Goal: Information Seeking & Learning: Learn about a topic

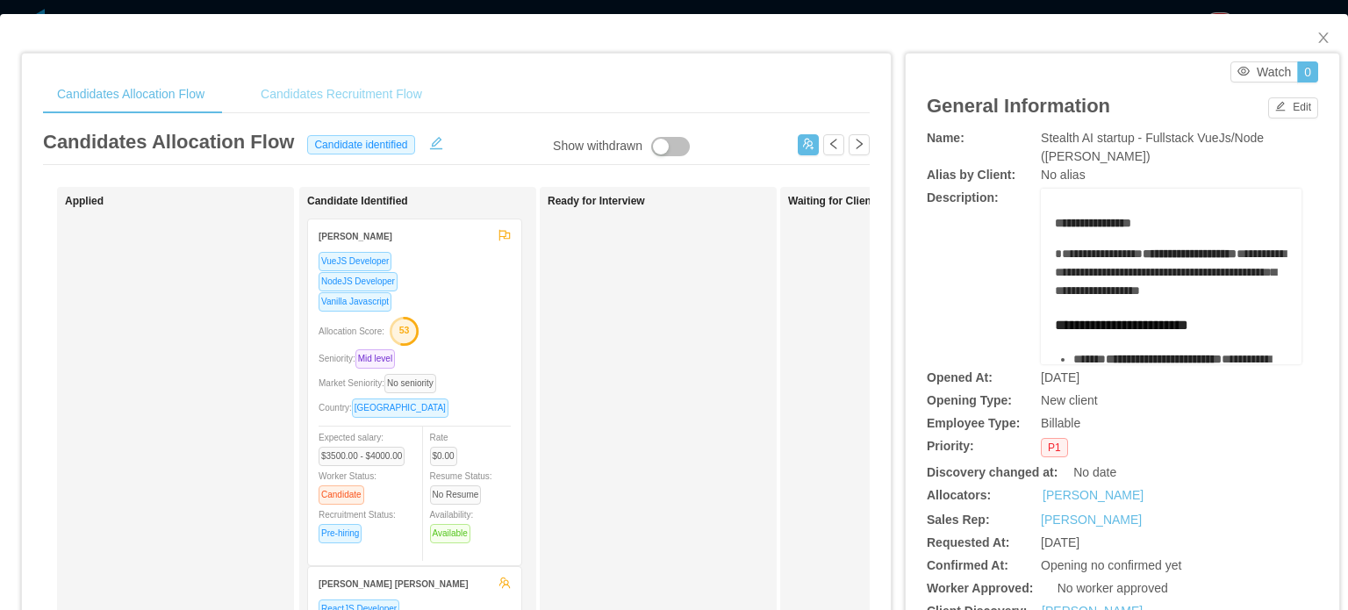
click at [341, 86] on div "Candidates Recruitment Flow" at bounding box center [341, 94] width 189 height 39
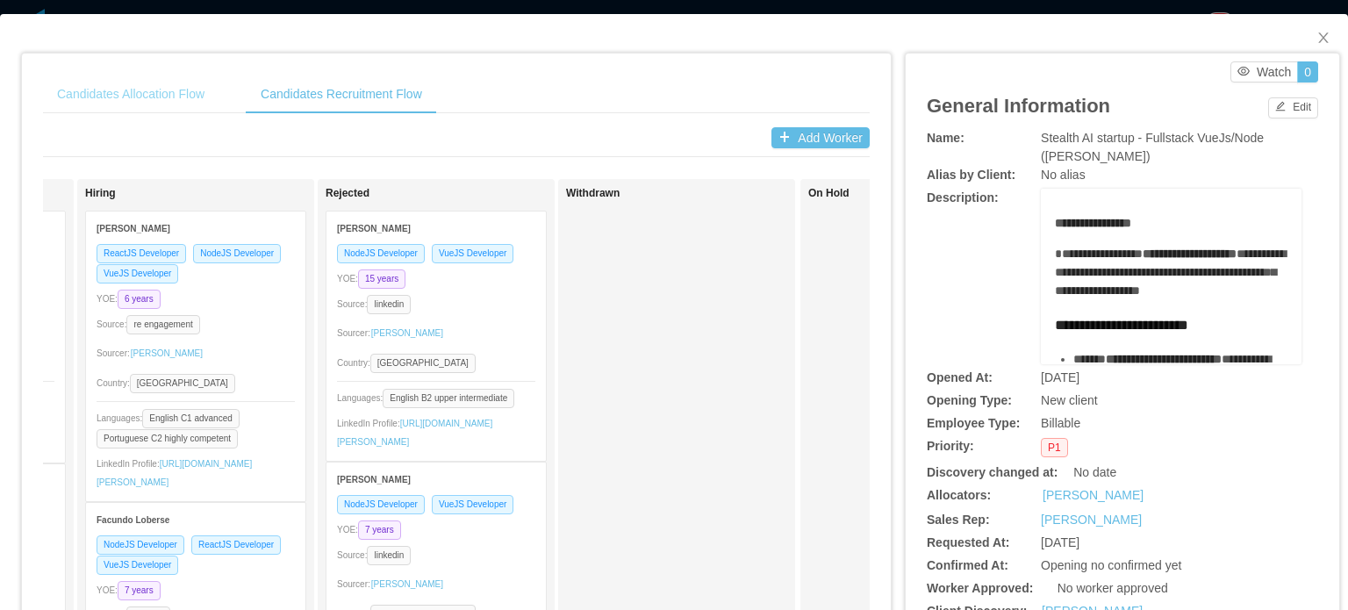
click at [189, 87] on div "Candidates Allocation Flow" at bounding box center [130, 94] width 175 height 39
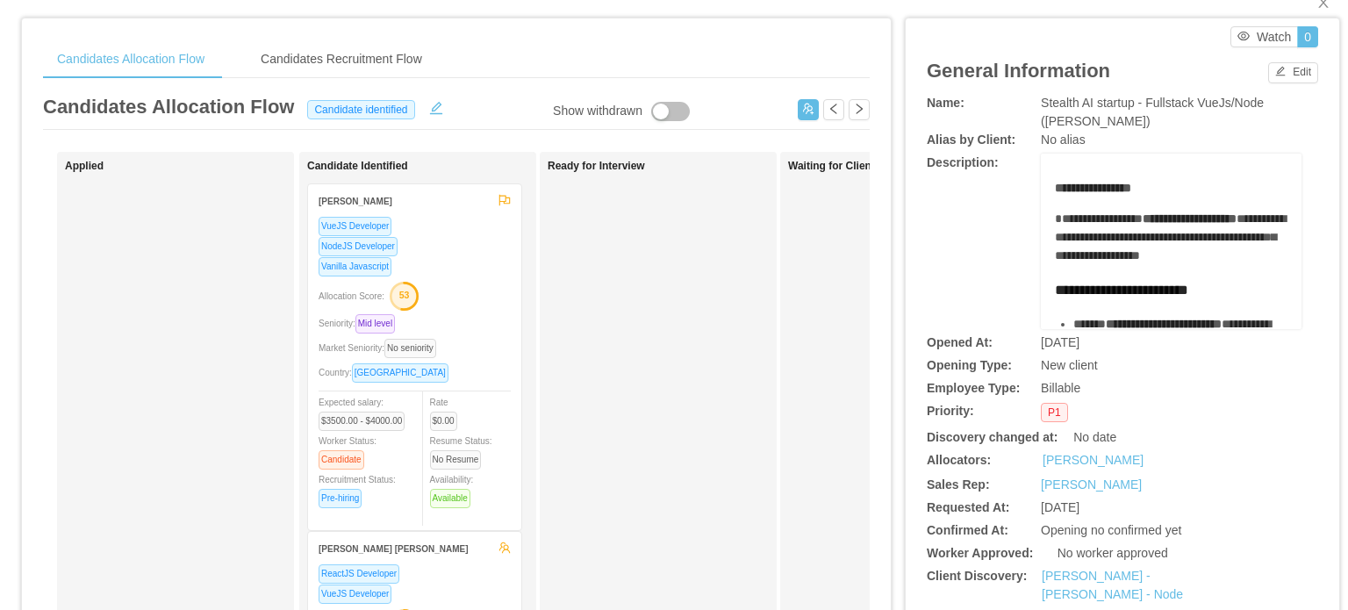
scroll to position [351, 0]
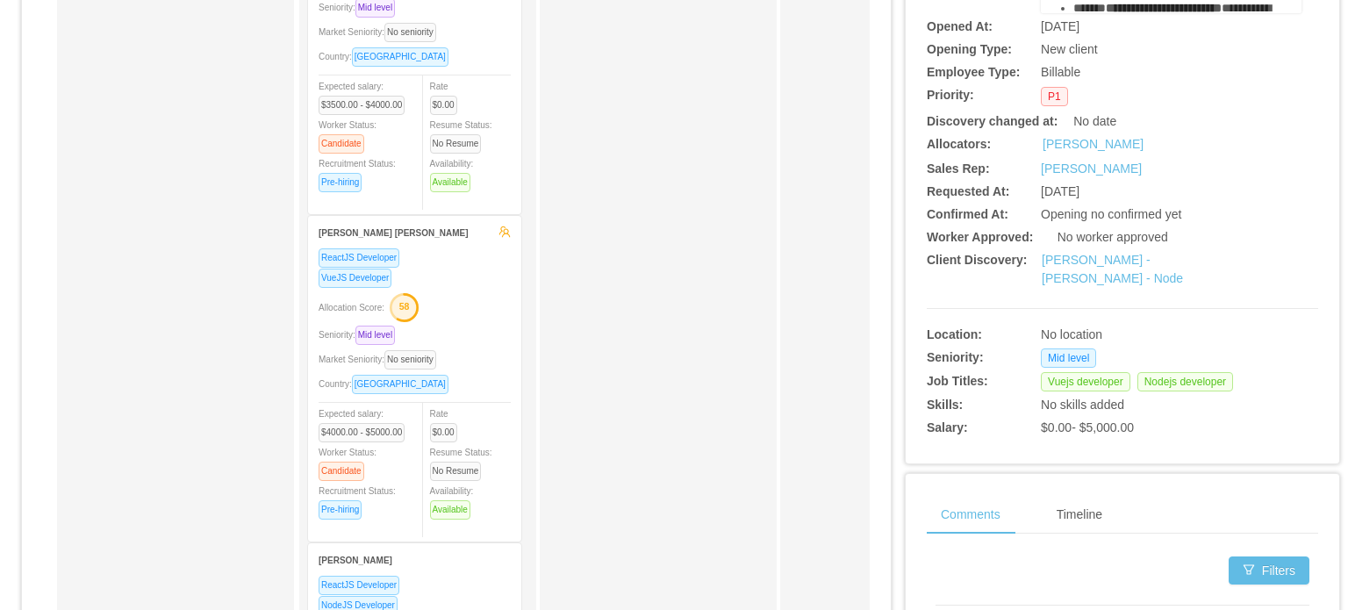
click at [346, 232] on strong "Lucas Maia e Silva" at bounding box center [393, 233] width 150 height 10
click at [361, 242] on div "Lucas Maia e Silva" at bounding box center [403, 232] width 171 height 32
click at [421, 329] on div "Seniority: Mid level" at bounding box center [414, 335] width 192 height 20
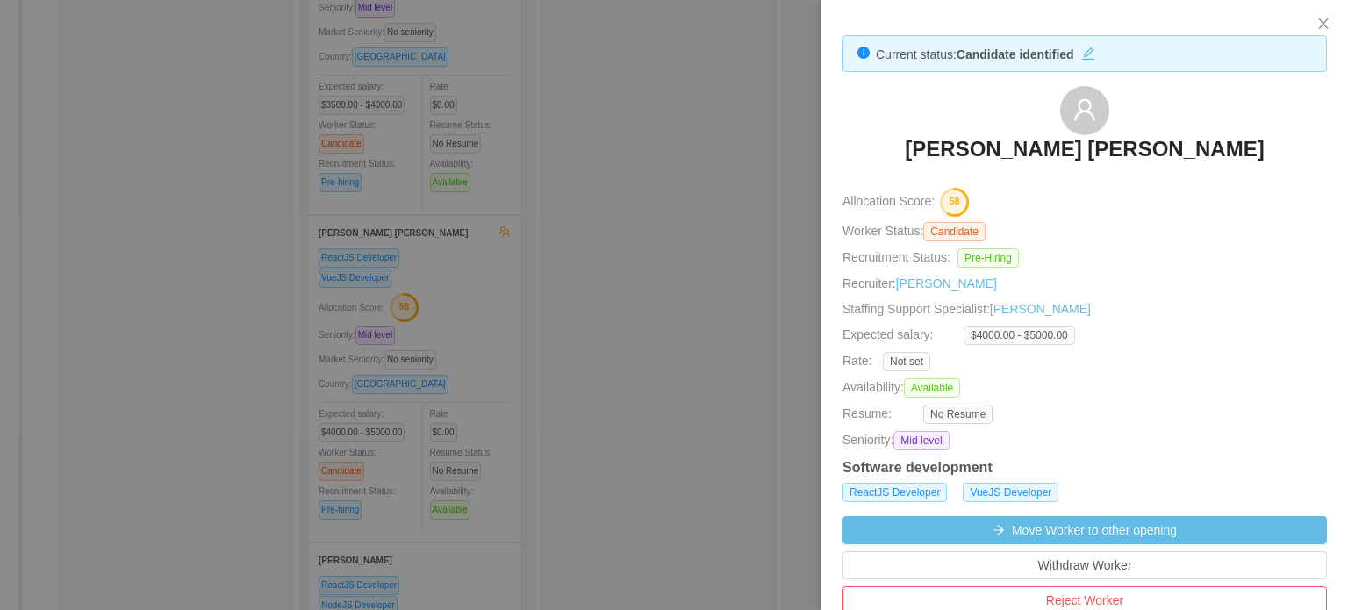
click at [457, 315] on div at bounding box center [674, 305] width 1348 height 610
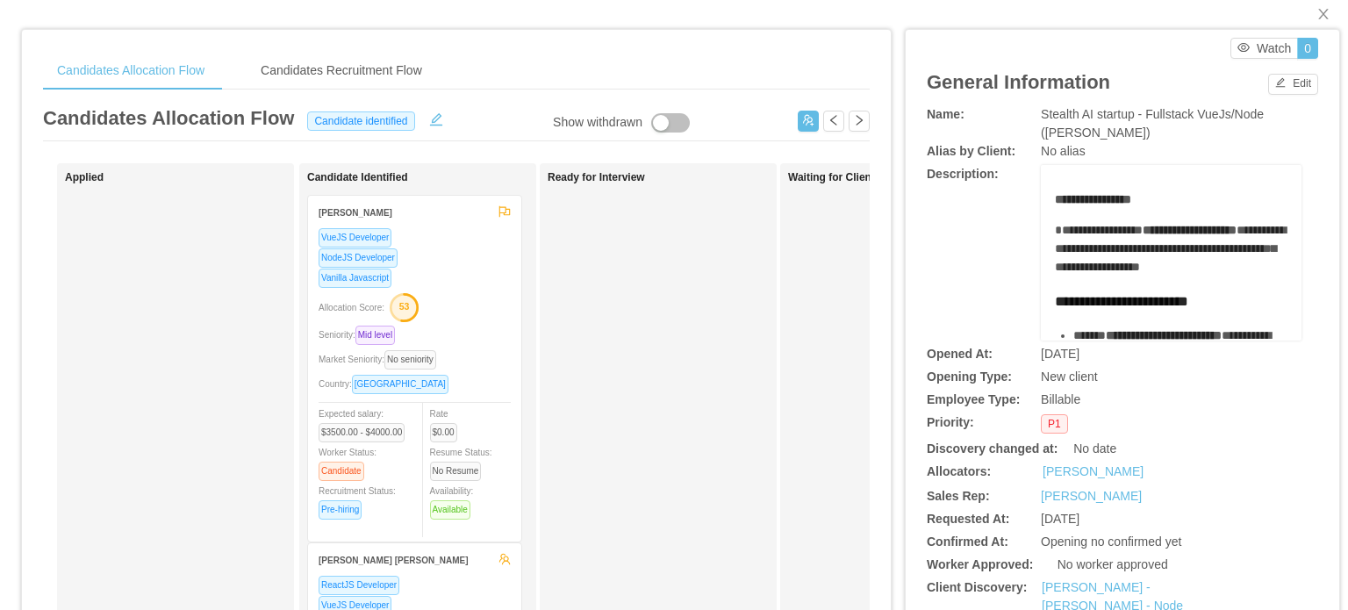
scroll to position [0, 0]
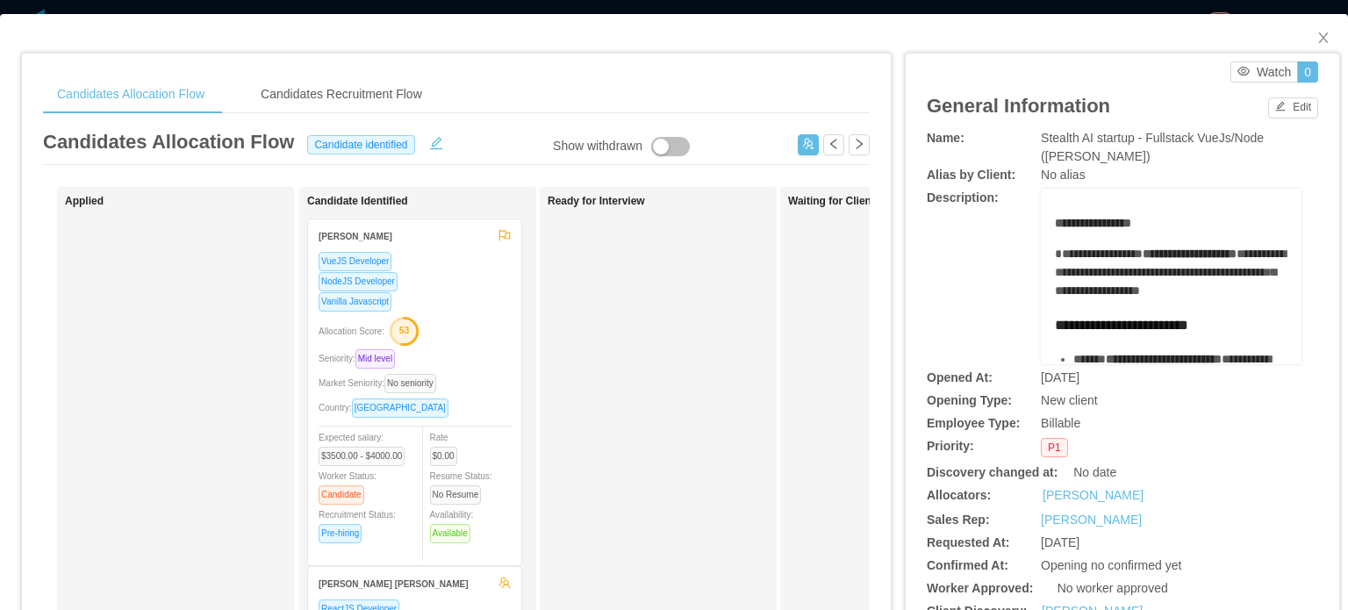
click at [429, 288] on div "NodeJS Developer" at bounding box center [414, 281] width 192 height 20
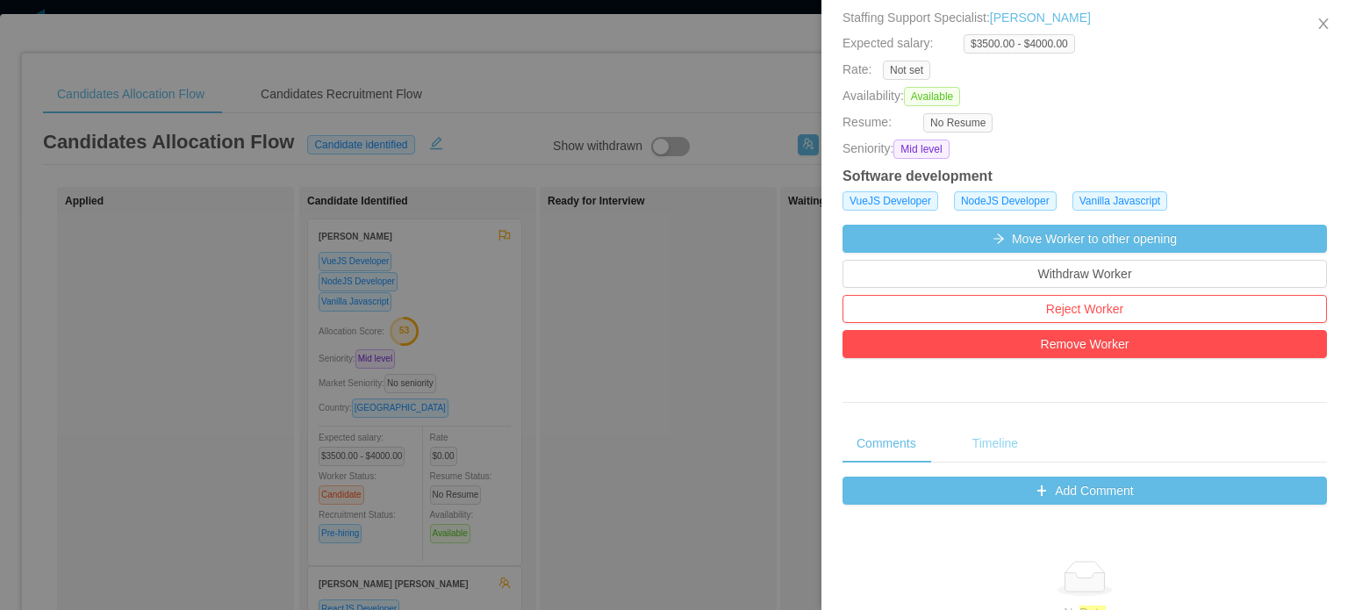
scroll to position [614, 0]
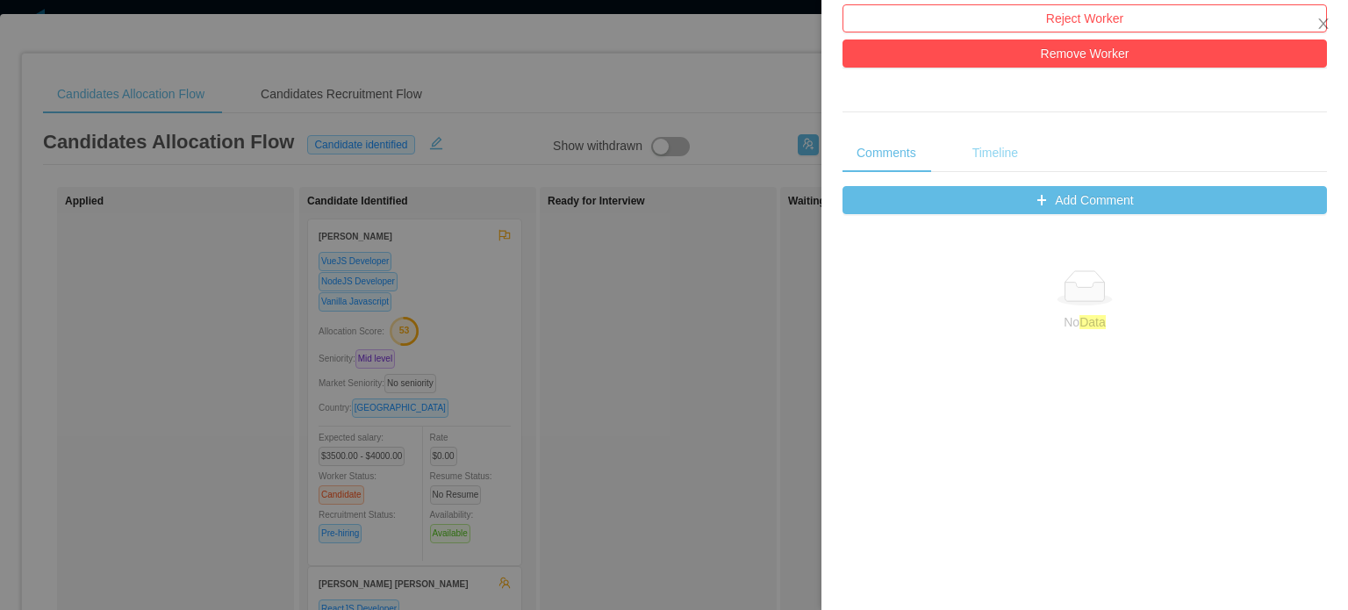
click at [989, 163] on div "Timeline" at bounding box center [995, 152] width 74 height 39
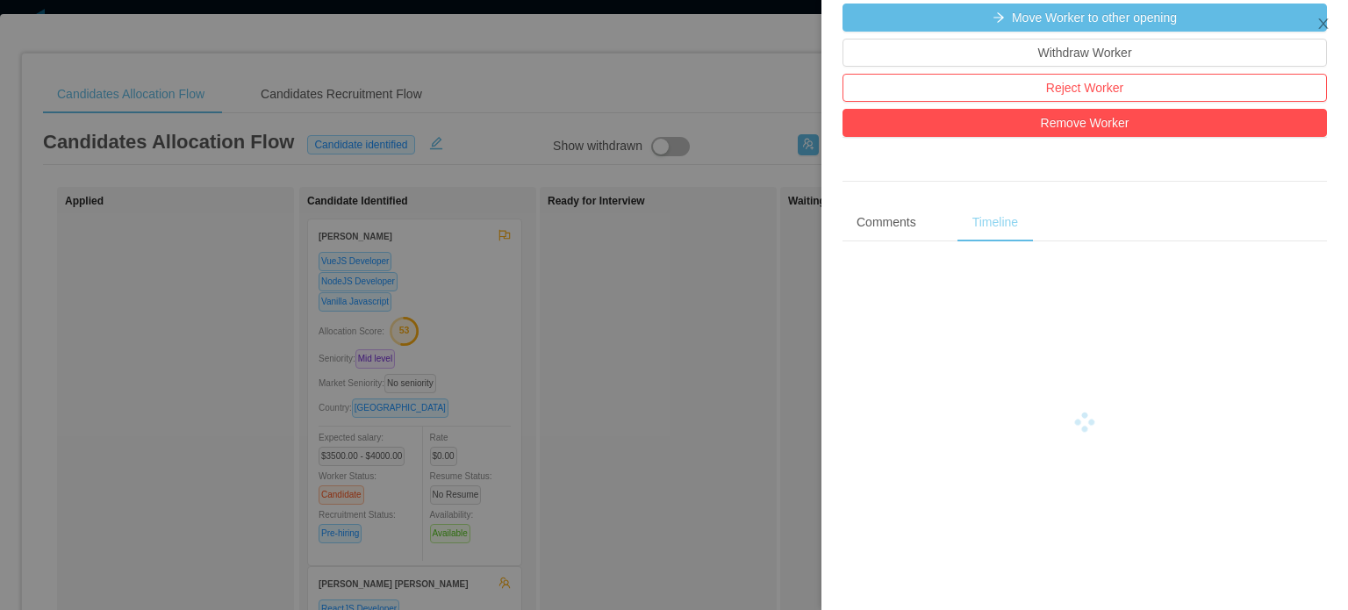
scroll to position [547, 0]
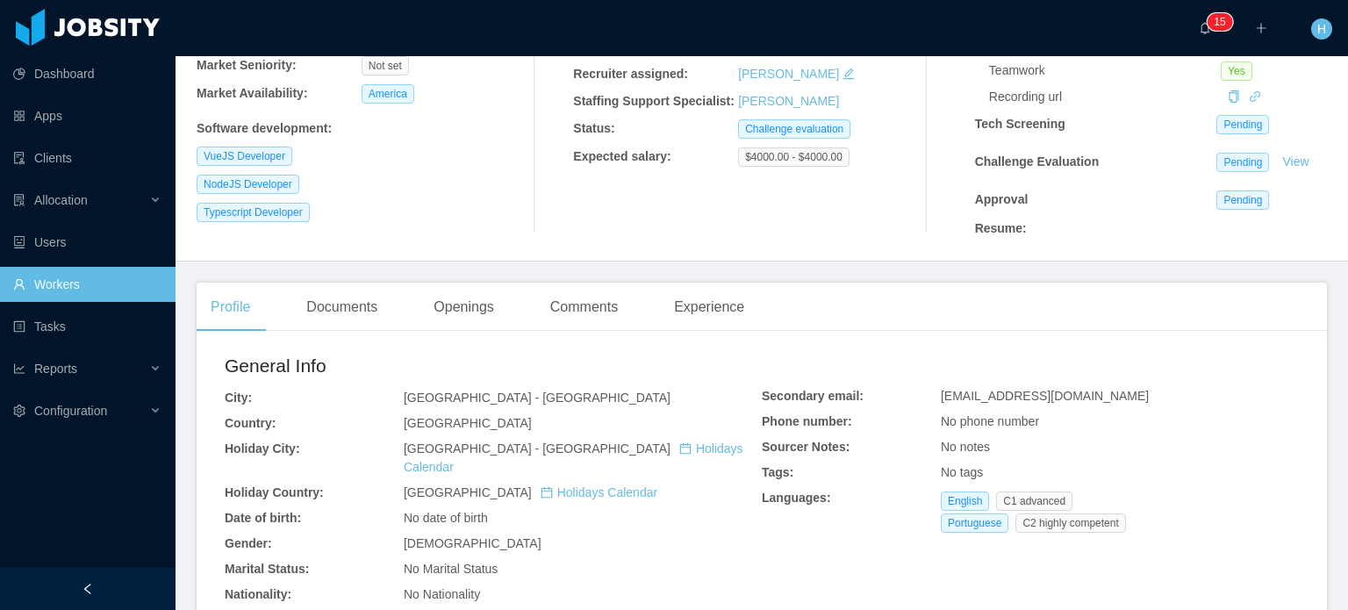
scroll to position [35, 0]
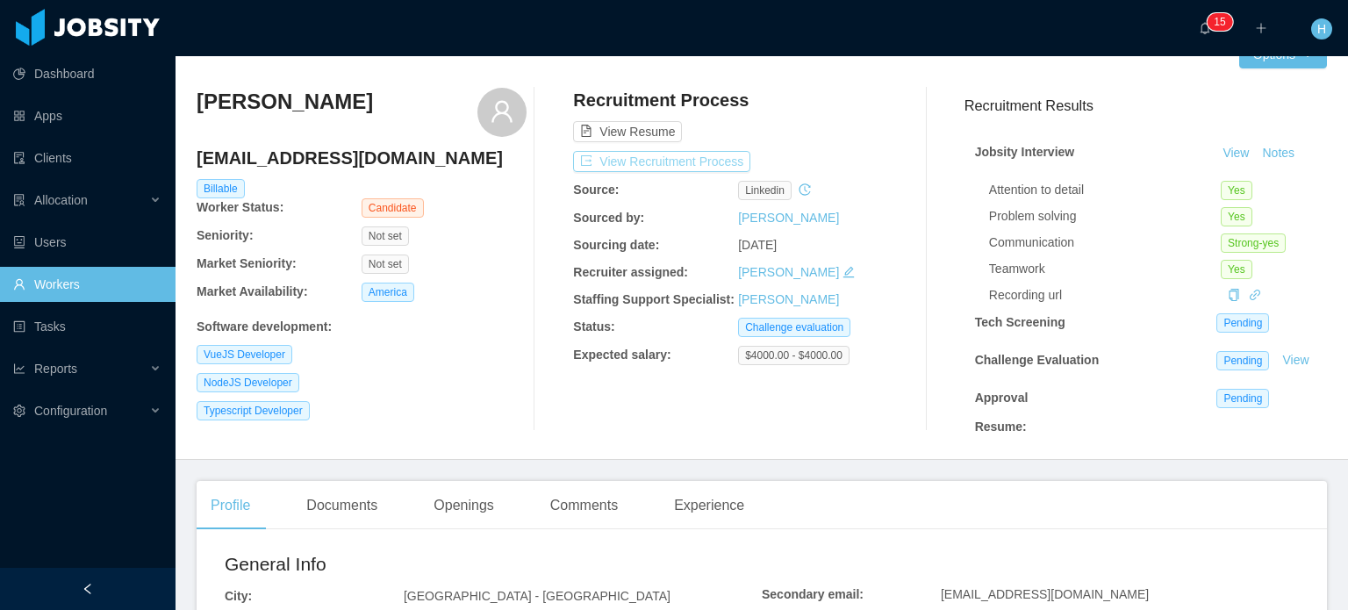
click at [653, 164] on button "View Recruitment Process" at bounding box center [661, 161] width 177 height 21
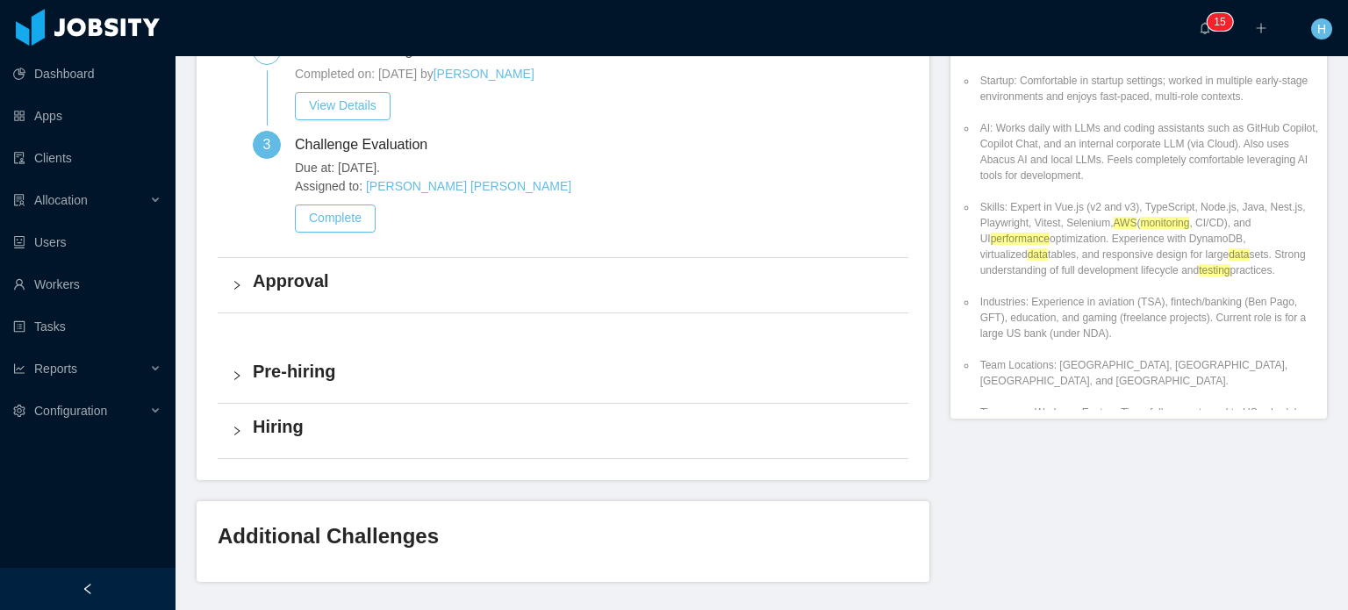
scroll to position [825, 0]
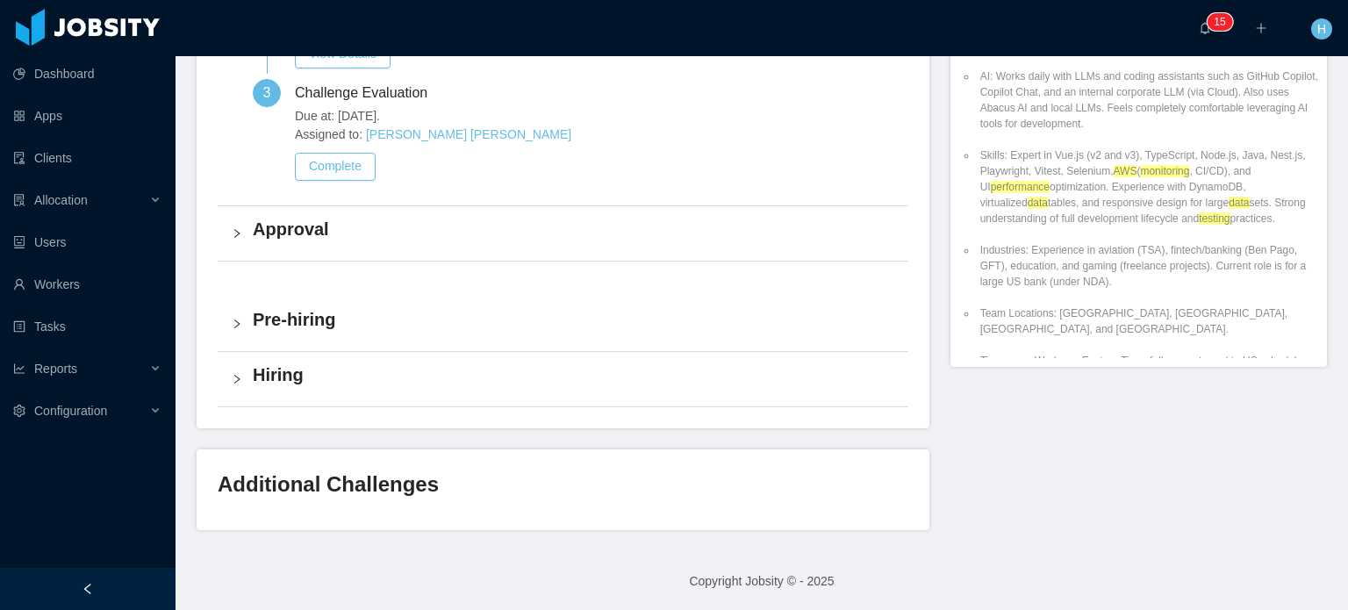
click at [468, 211] on div "Approval" at bounding box center [563, 233] width 690 height 54
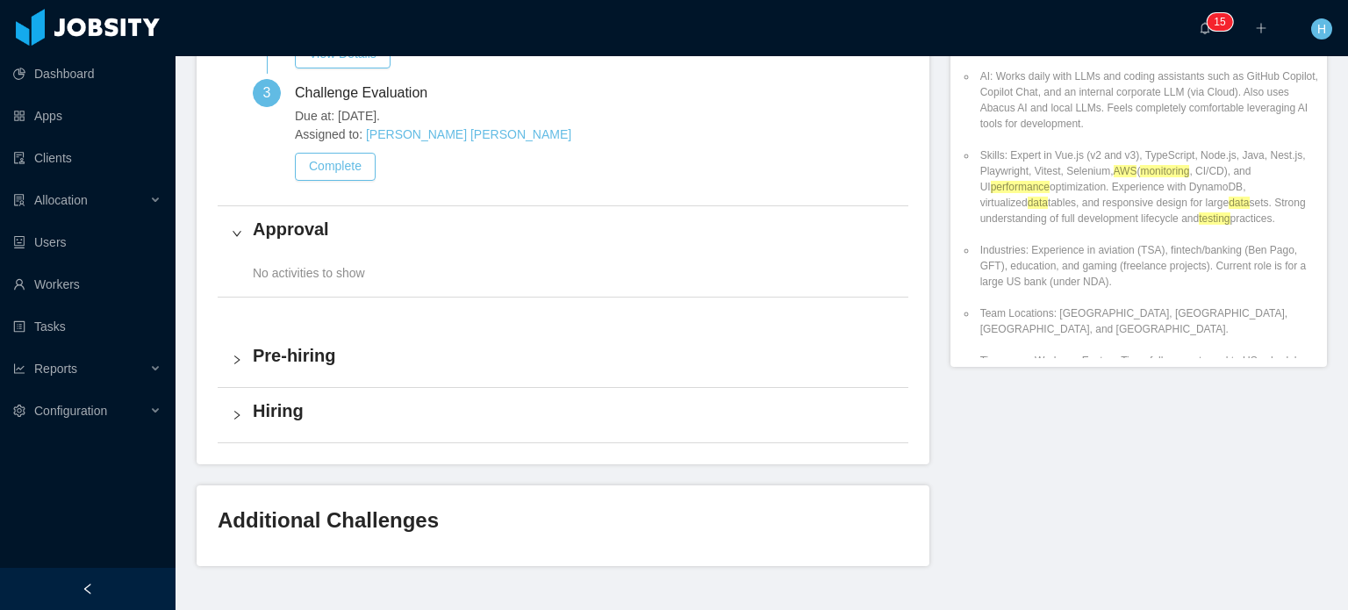
click at [469, 217] on h4 "Approval" at bounding box center [573, 229] width 641 height 25
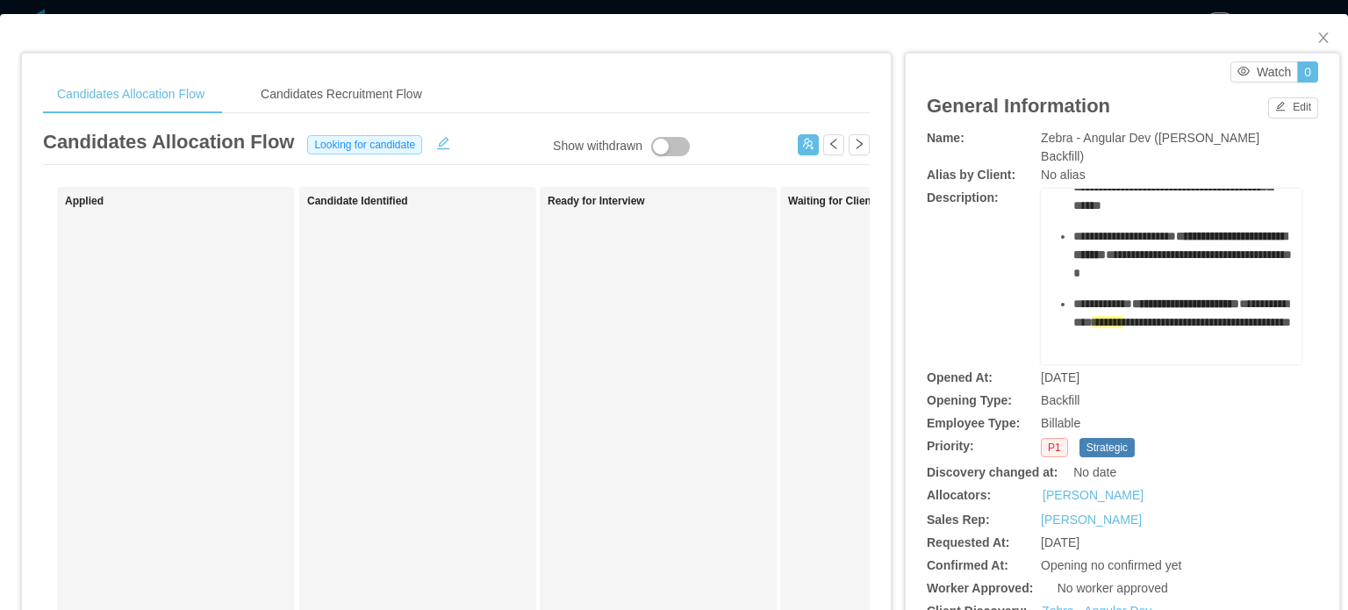
scroll to position [877, 0]
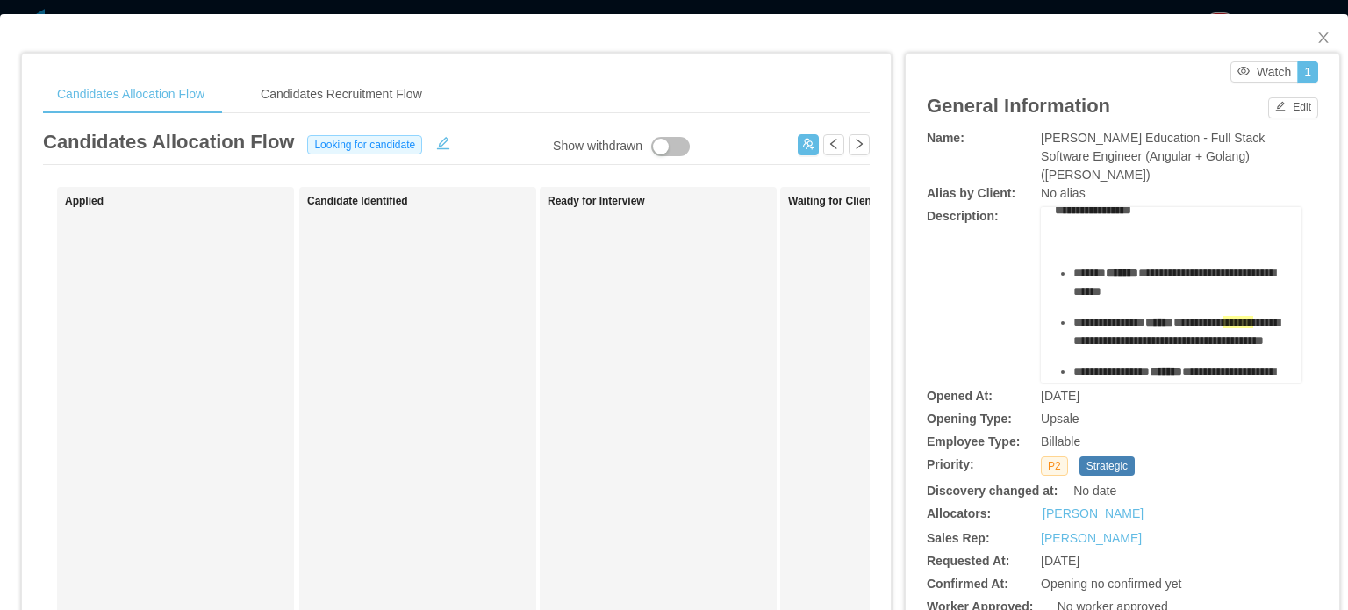
scroll to position [88, 0]
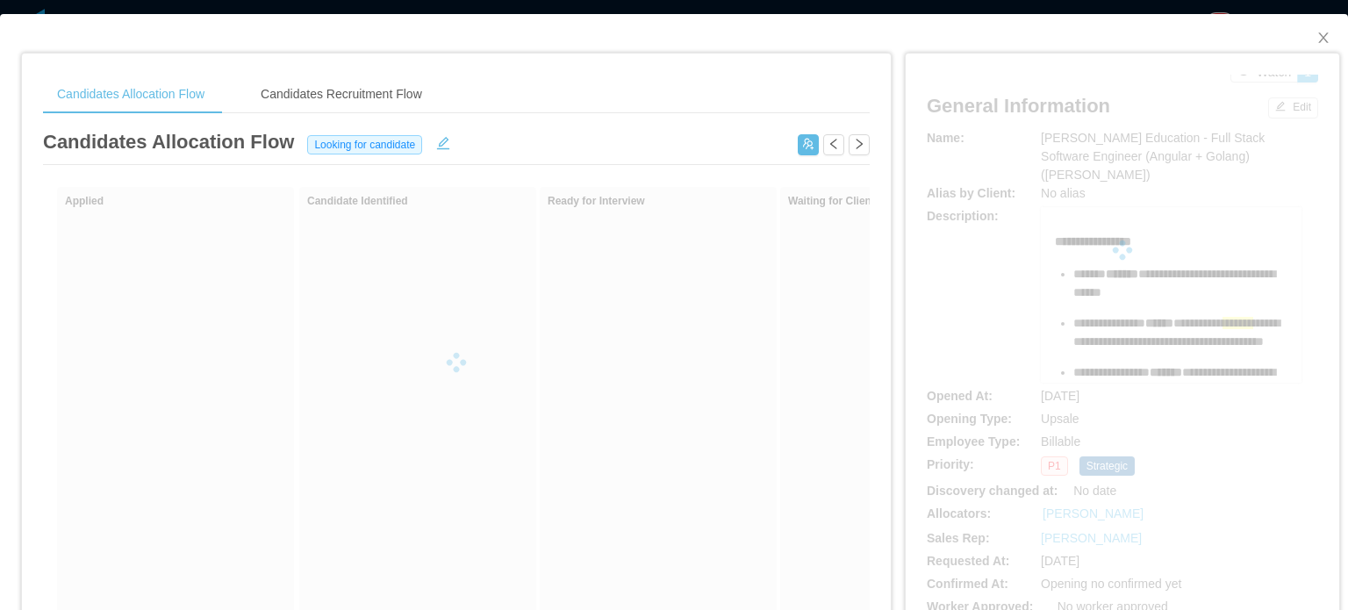
click at [1065, 234] on div "**********" at bounding box center [1170, 607] width 233 height 750
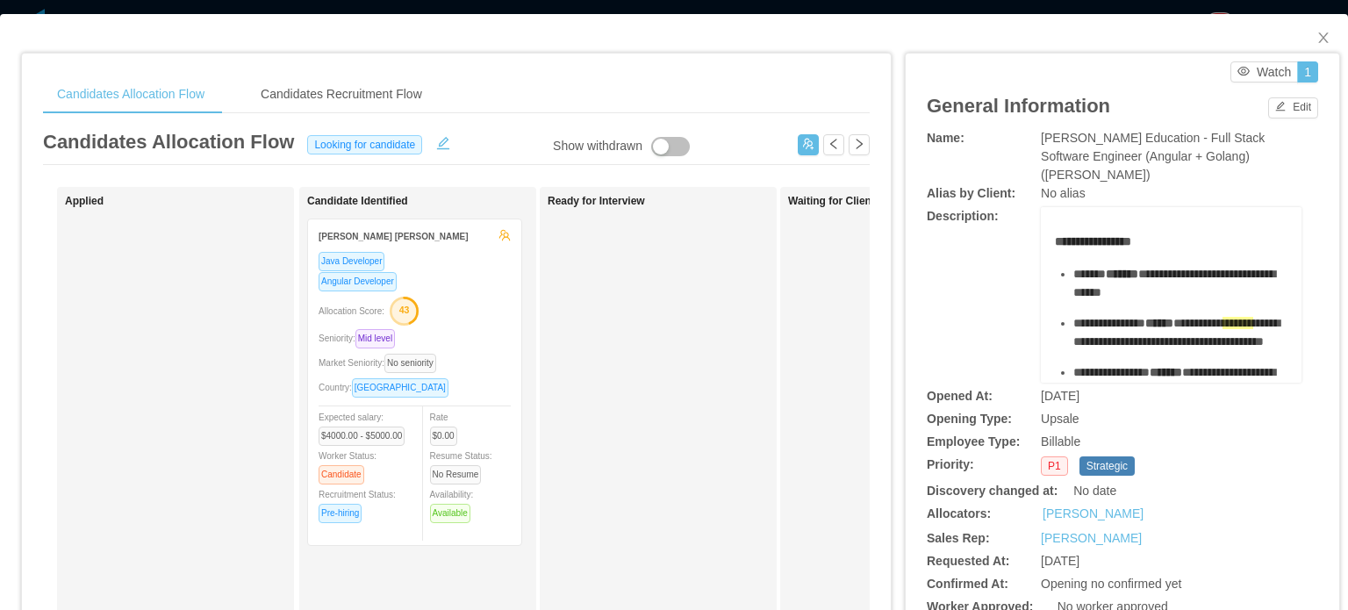
click at [1054, 235] on span "**********" at bounding box center [1092, 241] width 76 height 12
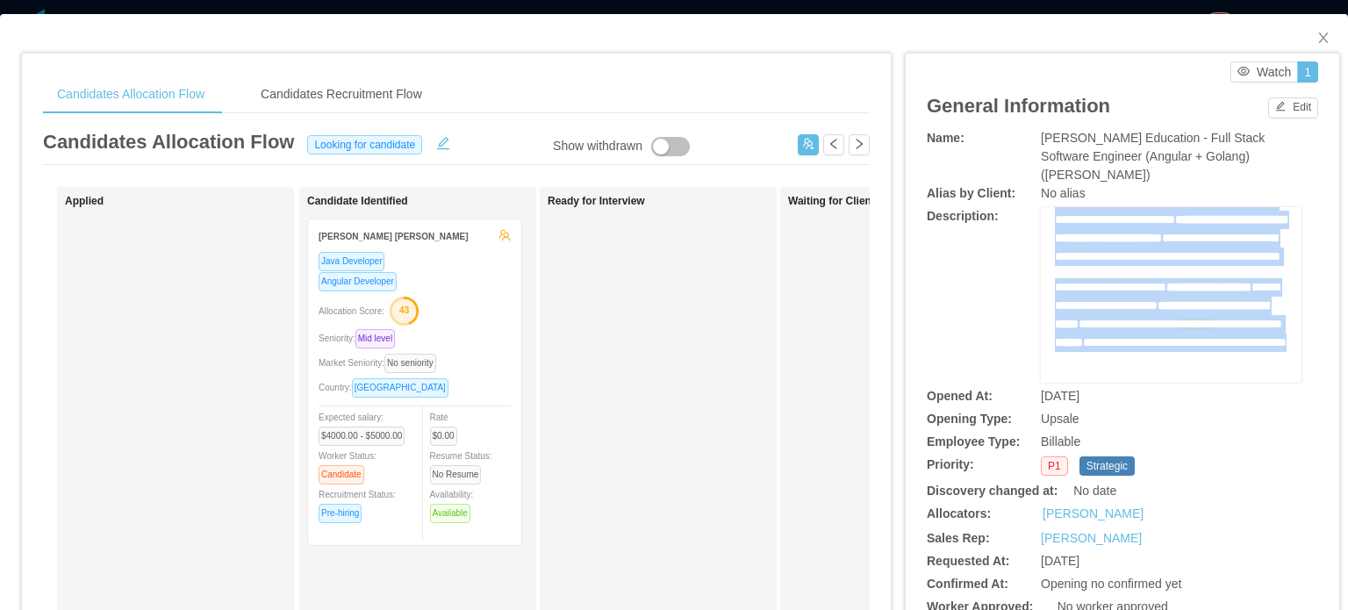
scroll to position [895, 0]
drag, startPoint x: 1175, startPoint y: 315, endPoint x: 1211, endPoint y: 301, distance: 38.6
click at [1211, 301] on div "**********" at bounding box center [1170, 7] width 233 height 750
copy div "**********"
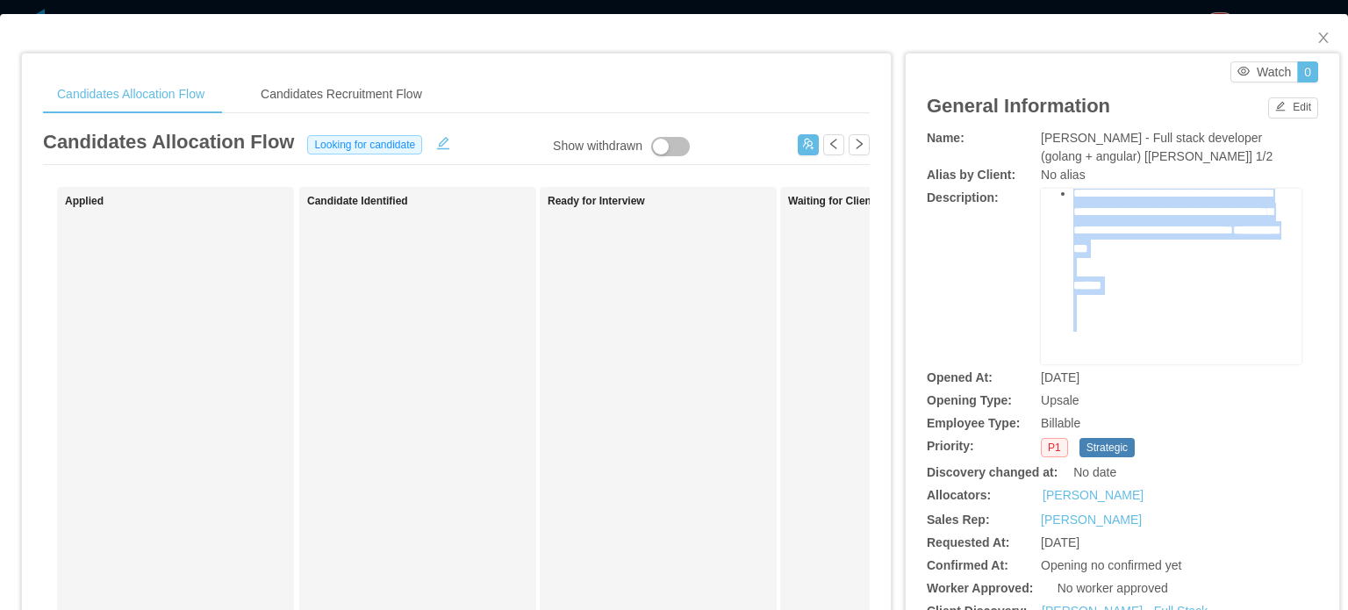
scroll to position [1093, 0]
drag, startPoint x: 1064, startPoint y: 237, endPoint x: 1190, endPoint y: 225, distance: 126.9
